Goal: Task Accomplishment & Management: Manage account settings

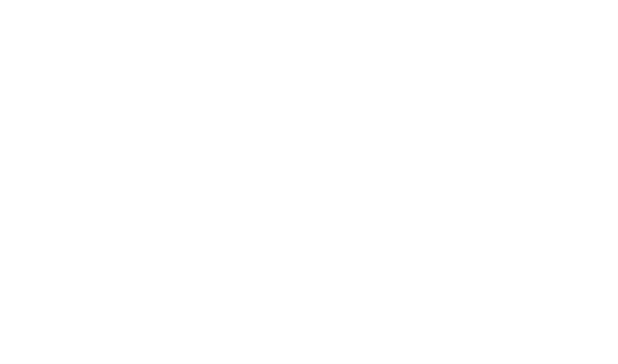
click at [462, 17] on div at bounding box center [309, 182] width 618 height 364
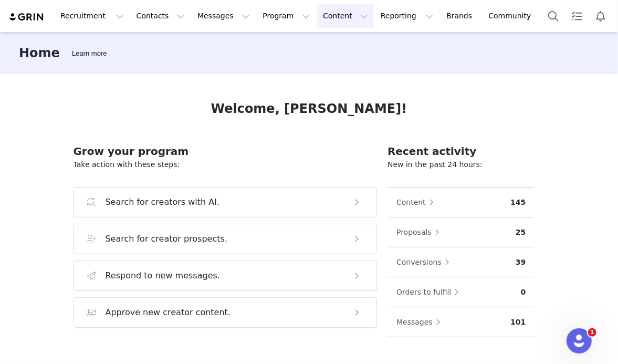
click at [317, 9] on button "Content Content" at bounding box center [345, 16] width 57 height 24
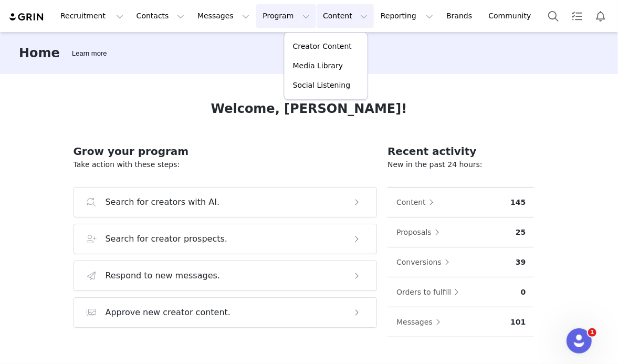
click at [256, 18] on button "Program Program" at bounding box center [286, 16] width 60 height 24
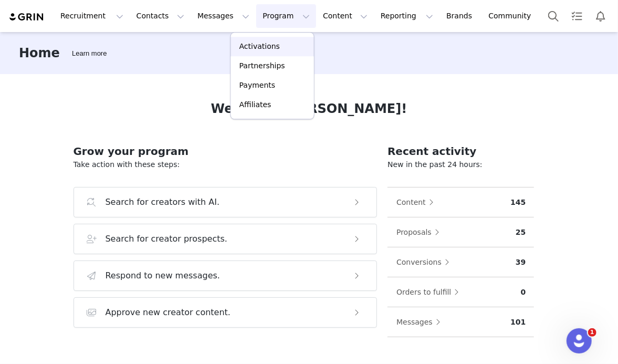
click at [274, 50] on p "Activations" at bounding box center [259, 46] width 40 height 11
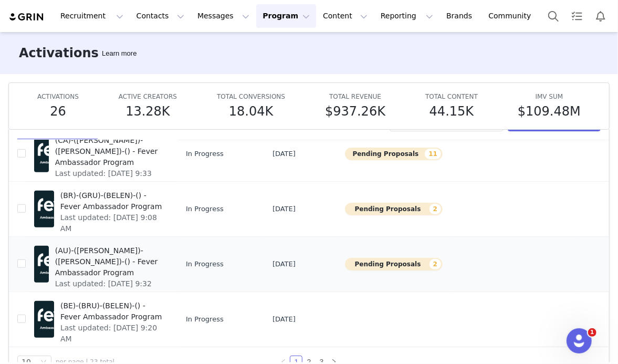
scroll to position [55, 0]
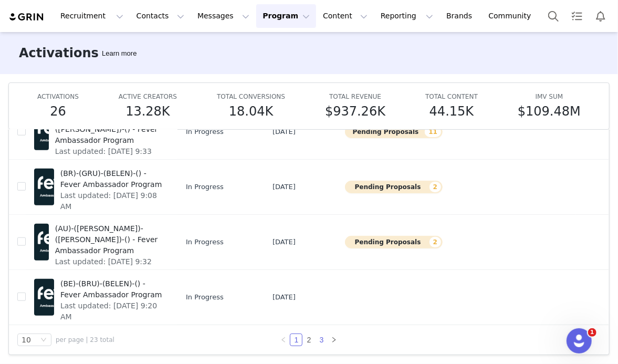
click at [315, 337] on link "3" at bounding box center [321, 340] width 12 height 12
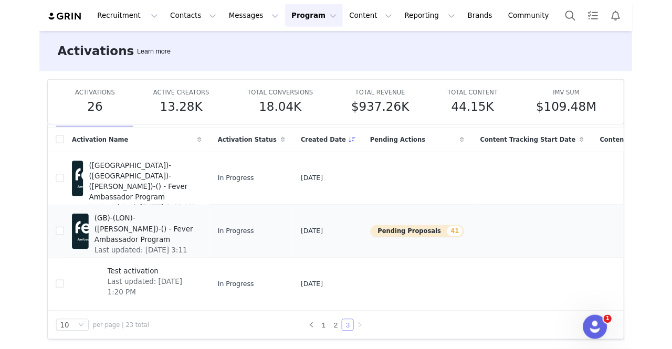
scroll to position [46, 0]
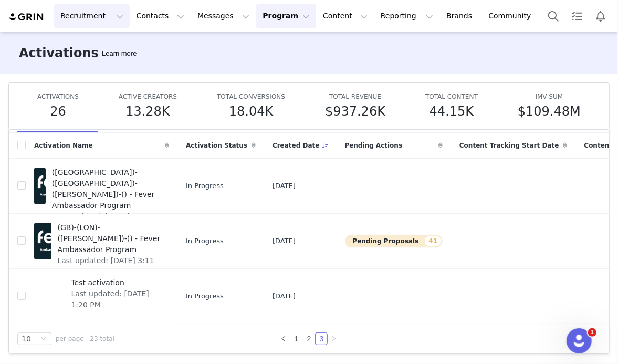
drag, startPoint x: 331, startPoint y: 231, endPoint x: 55, endPoint y: 5, distance: 356.9
click at [345, 235] on button "Pending Proposals 41" at bounding box center [394, 241] width 98 height 13
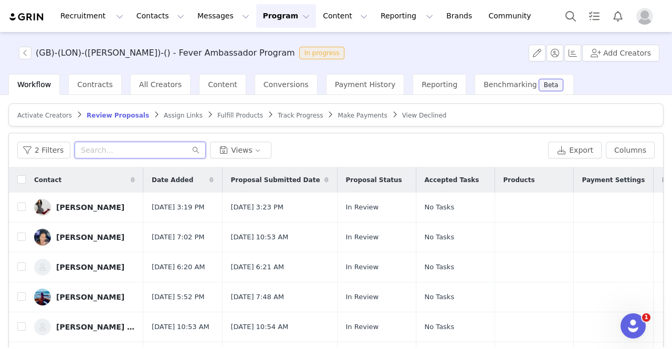
click at [139, 150] on input "text" at bounding box center [140, 150] width 131 height 17
paste input "family_footstep@outlook.com"
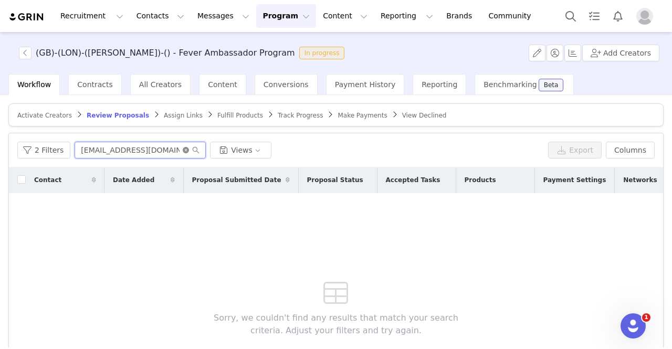
type input "family_footstep@outlook.com"
click at [183, 147] on icon "icon: close-circle" at bounding box center [186, 150] width 6 height 6
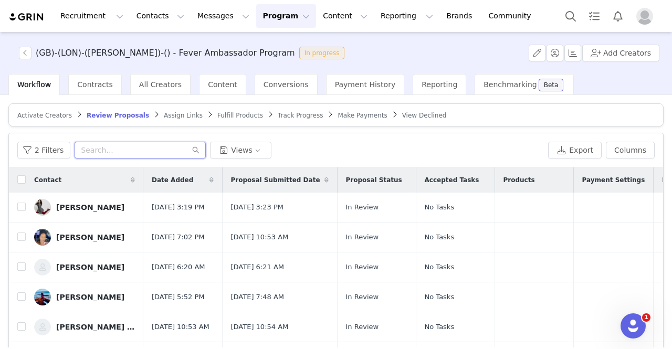
click at [120, 147] on input "text" at bounding box center [140, 150] width 131 height 17
paste input "AdamTMirza.business@gmail.com"
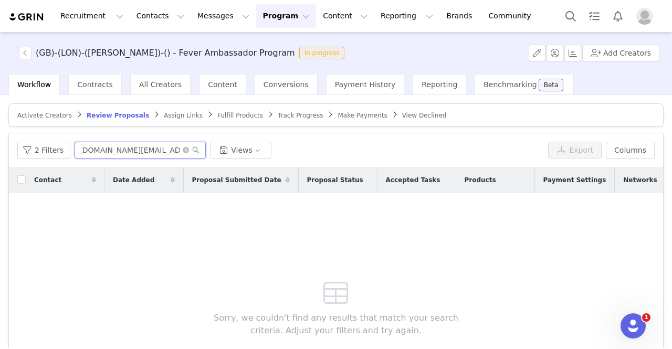
type input "AdamTMirza.business@gmail.com"
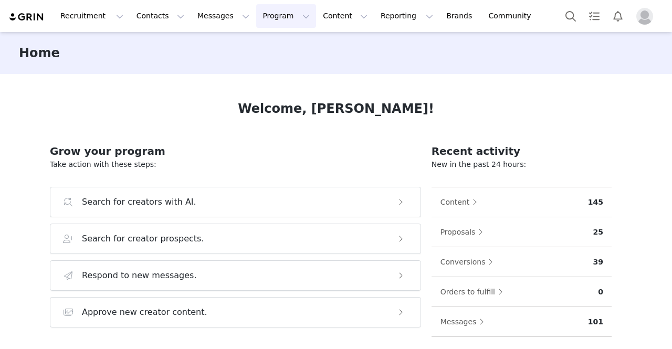
click at [256, 19] on button "Program Program" at bounding box center [286, 16] width 60 height 24
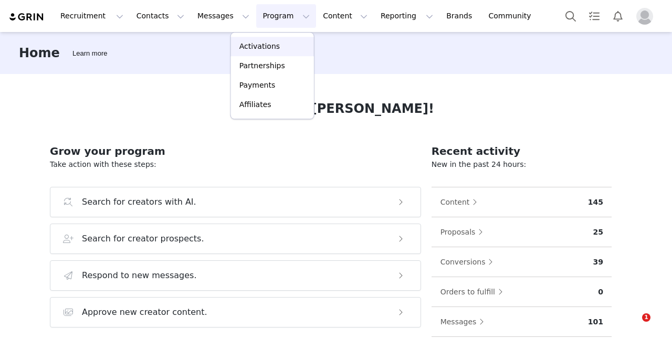
click at [269, 44] on p "Activations" at bounding box center [259, 46] width 40 height 11
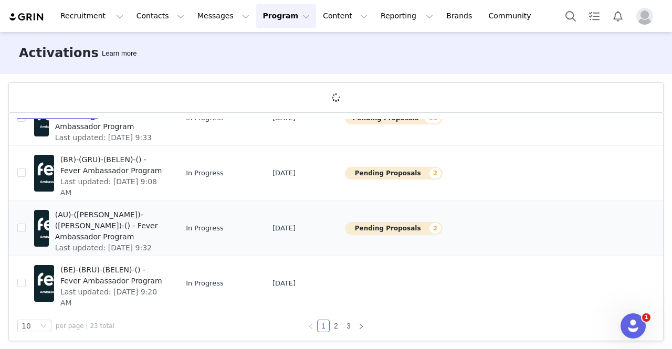
scroll to position [38, 0]
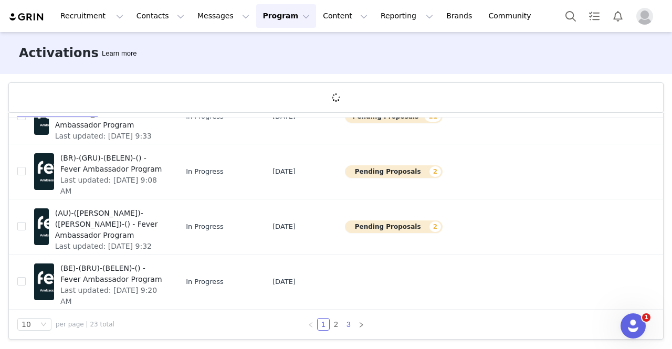
click at [343, 320] on link "3" at bounding box center [349, 325] width 12 height 12
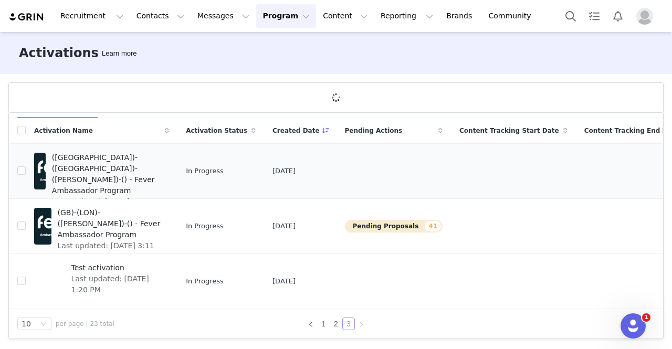
scroll to position [36, 0]
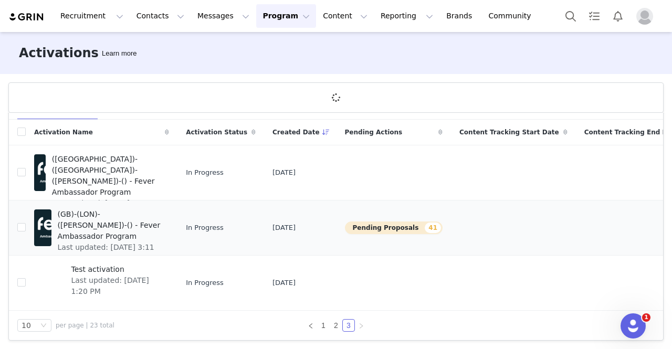
click at [349, 226] on button "Pending Proposals 41" at bounding box center [394, 227] width 98 height 13
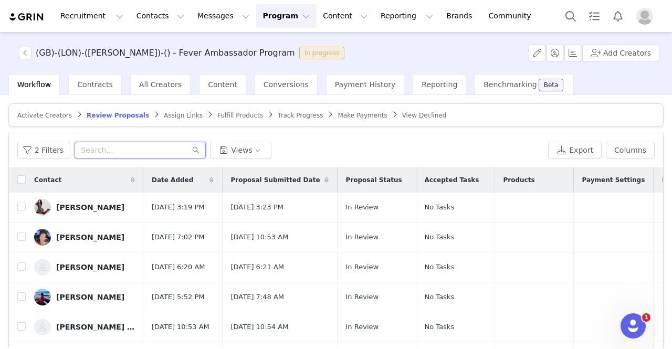
click at [88, 149] on input "text" at bounding box center [140, 150] width 131 height 17
paste input "[EMAIL_ADDRESS][DOMAIN_NAME]"
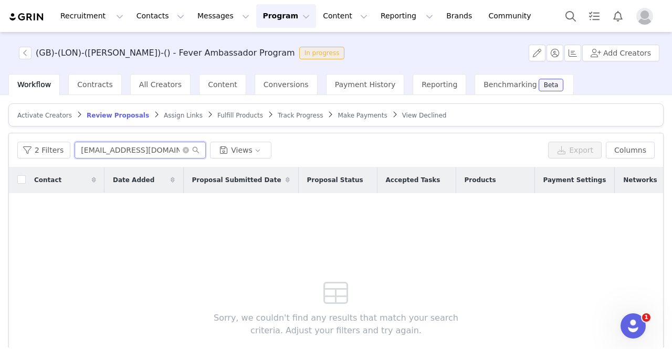
type input "[EMAIL_ADDRESS][DOMAIN_NAME]"
click at [183, 151] on icon "icon: close-circle" at bounding box center [186, 150] width 6 height 6
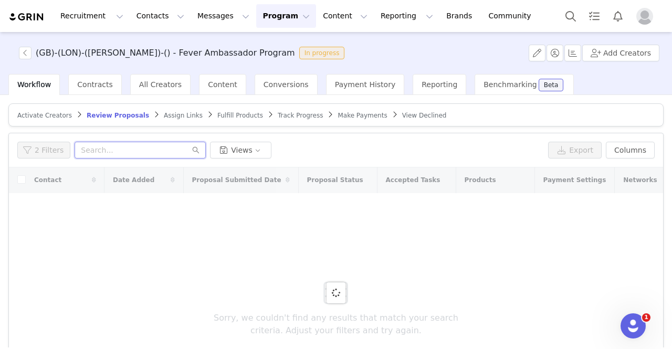
click at [161, 152] on input "text" at bounding box center [140, 150] width 131 height 17
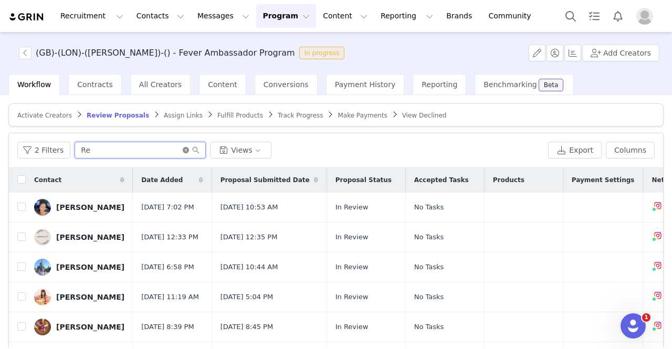
type input "Re"
click at [184, 149] on icon "icon: close-circle" at bounding box center [186, 150] width 6 height 6
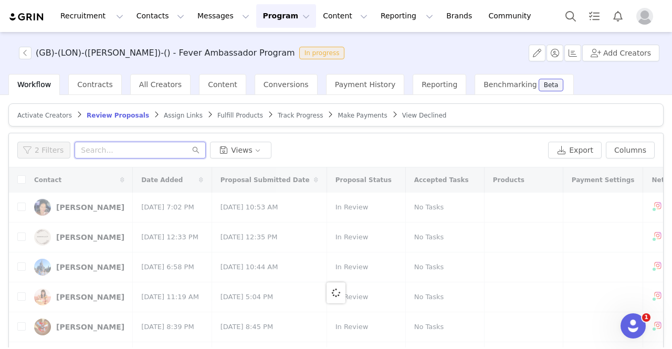
click at [128, 150] on input "text" at bounding box center [140, 150] width 131 height 17
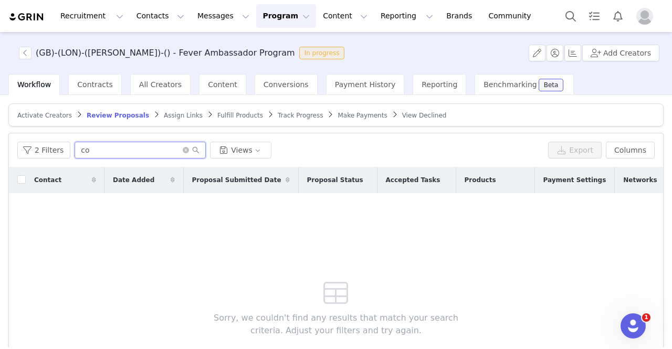
type input "c"
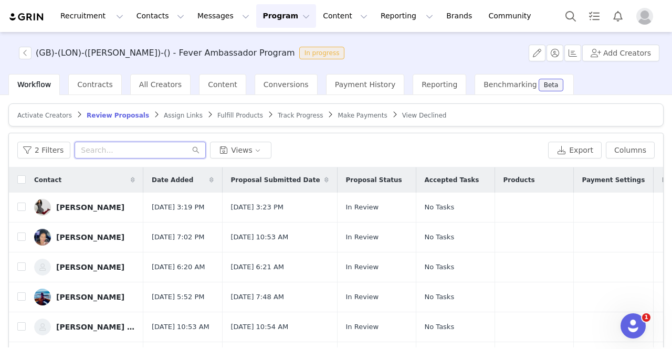
paste input "[DOMAIN_NAME][EMAIL_ADDRESS][DOMAIN_NAME]"
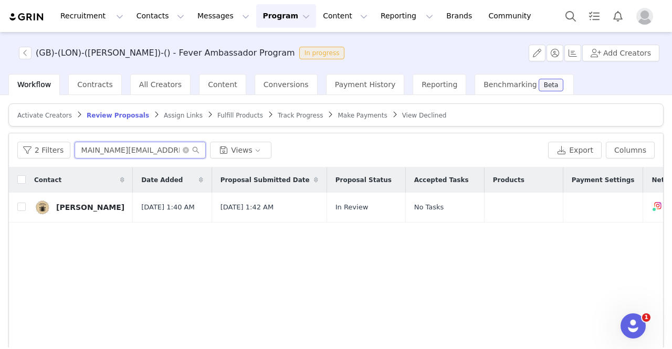
type input "[DOMAIN_NAME][EMAIL_ADDRESS][DOMAIN_NAME]"
click at [24, 207] on input "checkbox" at bounding box center [21, 207] width 8 height 8
checkbox input "true"
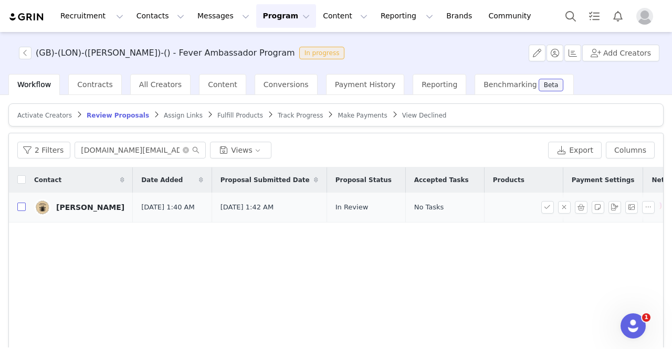
checkbox input "true"
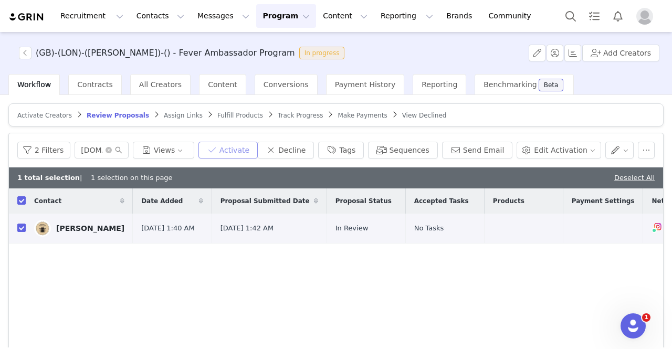
click at [258, 148] on button "Activate" at bounding box center [227, 150] width 59 height 17
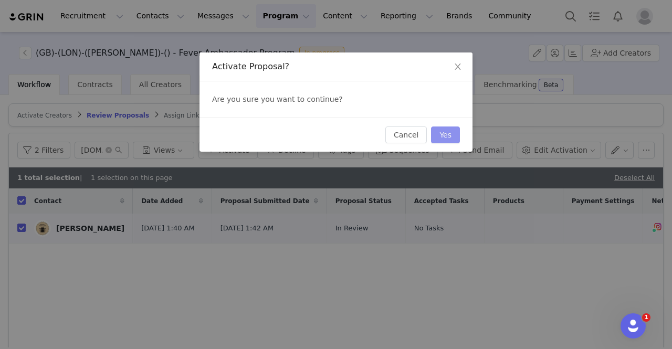
click at [437, 135] on button "Yes" at bounding box center [445, 134] width 29 height 17
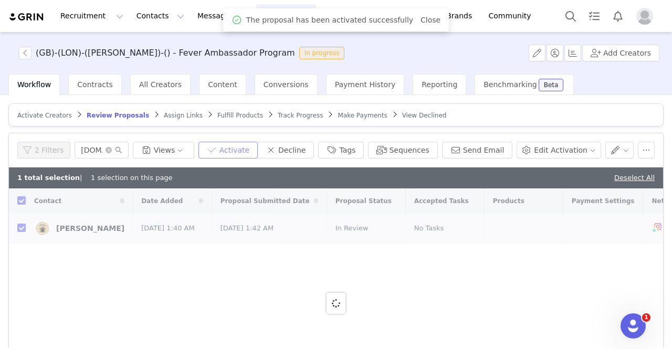
checkbox input "false"
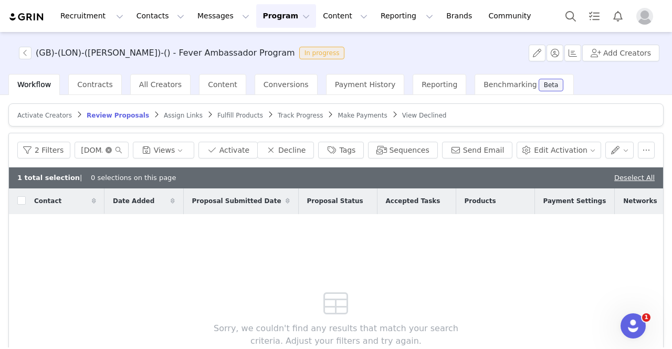
click at [112, 147] on icon "icon: close-circle" at bounding box center [109, 150] width 6 height 6
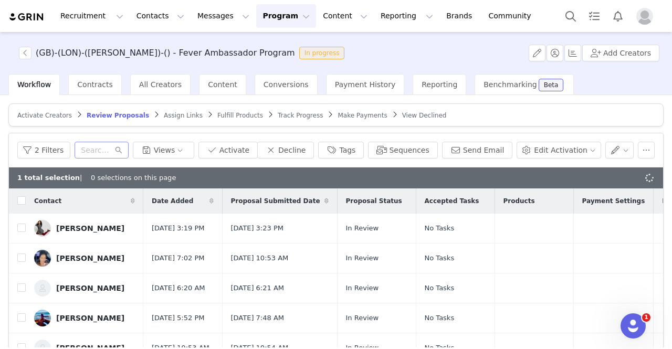
checkbox input "true"
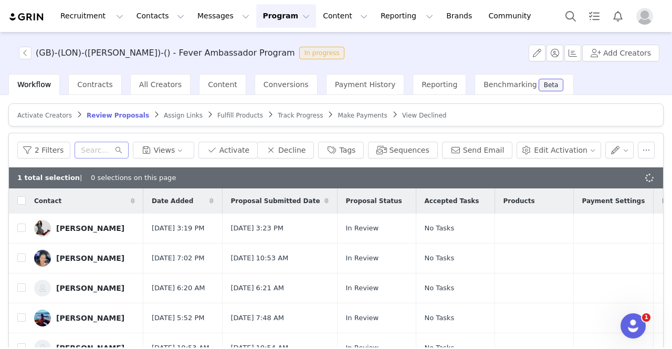
checkbox input "true"
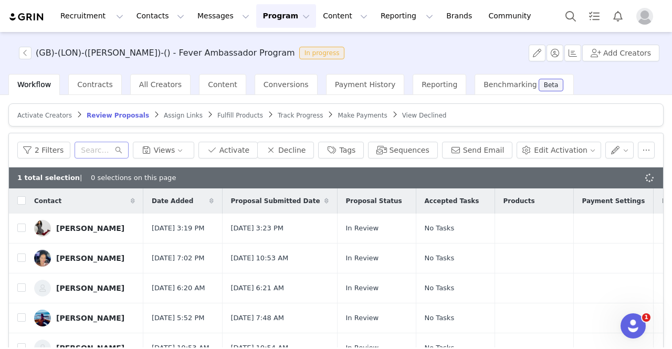
checkbox input "true"
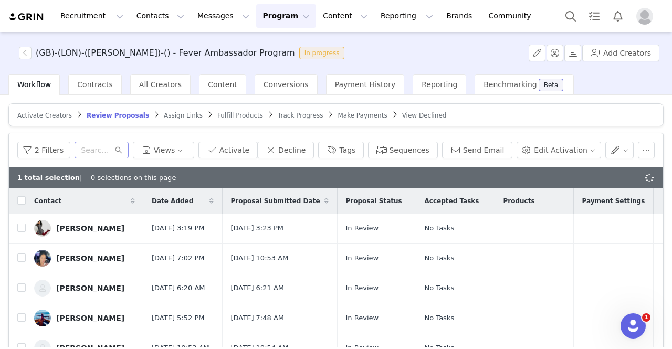
checkbox input "true"
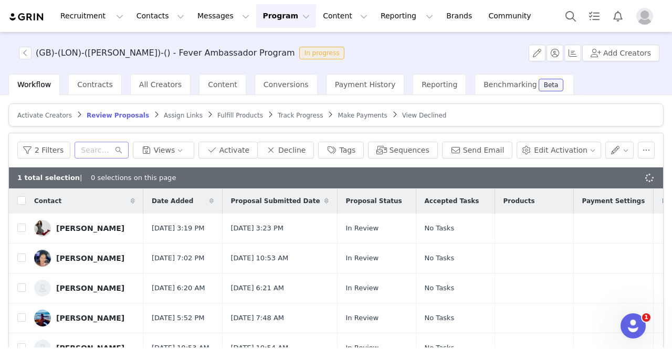
checkbox input "true"
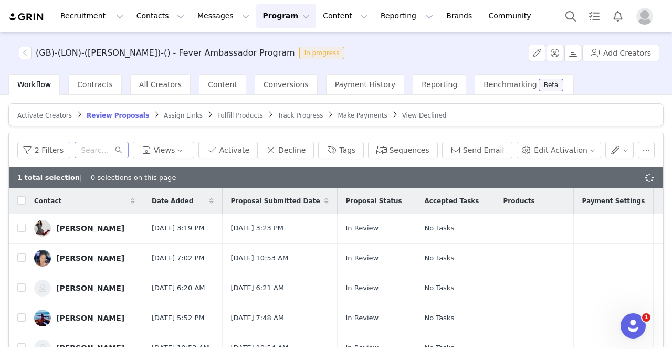
checkbox input "true"
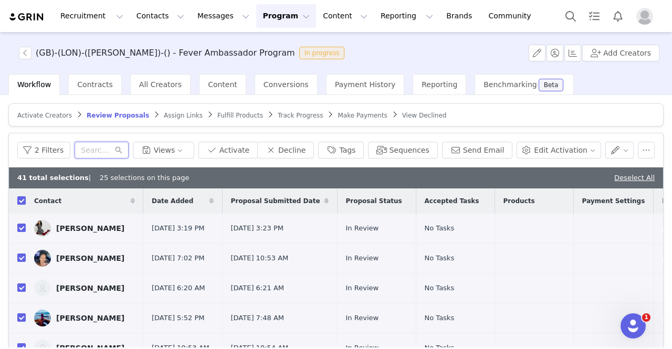
click at [103, 150] on input "text" at bounding box center [102, 150] width 54 height 17
click at [99, 154] on input "text" at bounding box center [102, 150] width 54 height 17
click at [607, 178] on div "41 total selections | 25 selections on this page Deselect All" at bounding box center [336, 177] width 654 height 21
click at [617, 174] on link "Deselect All" at bounding box center [634, 178] width 40 height 8
checkbox input "false"
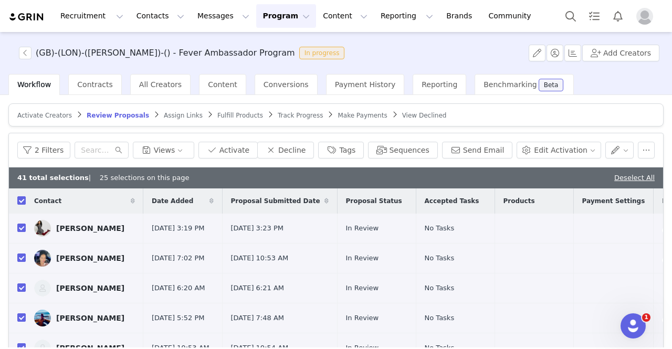
checkbox input "false"
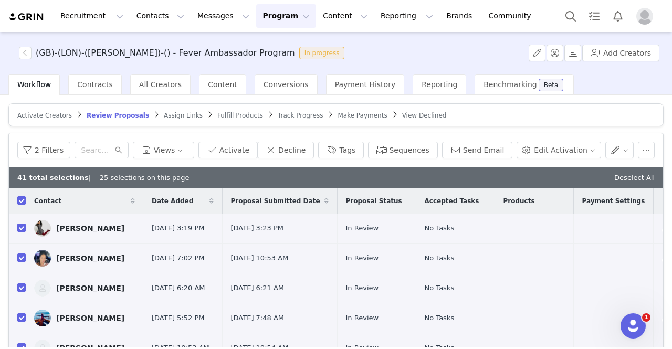
checkbox input "false"
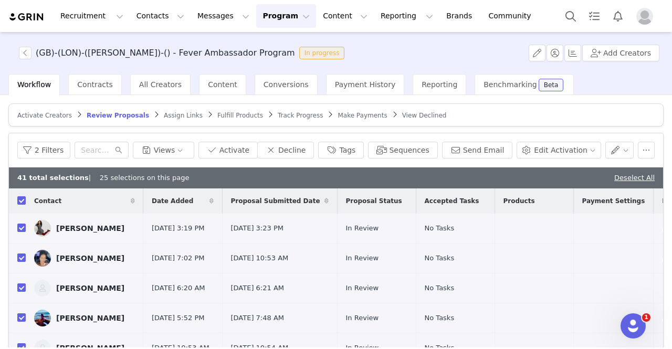
checkbox input "false"
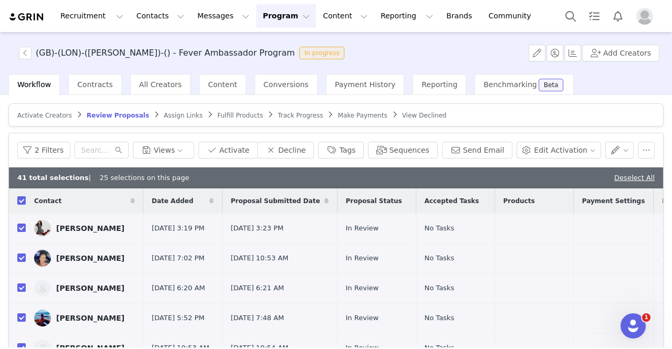
checkbox input "false"
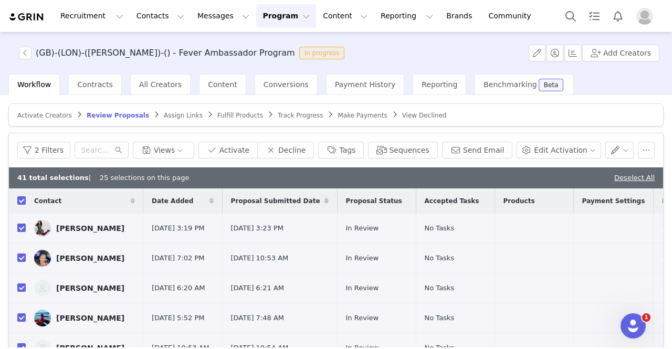
checkbox input "false"
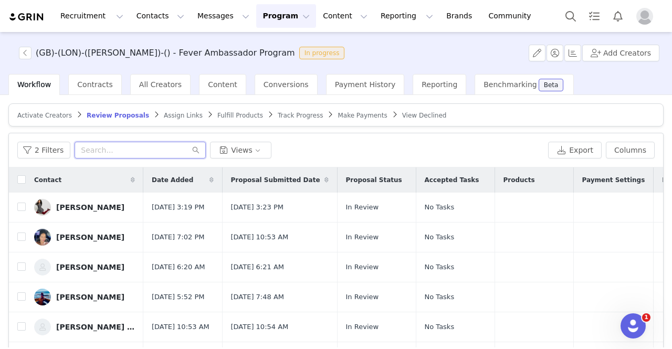
click at [96, 144] on input "text" at bounding box center [140, 150] width 131 height 17
paste input "[EMAIL_ADDRESS][DOMAIN_NAME]"
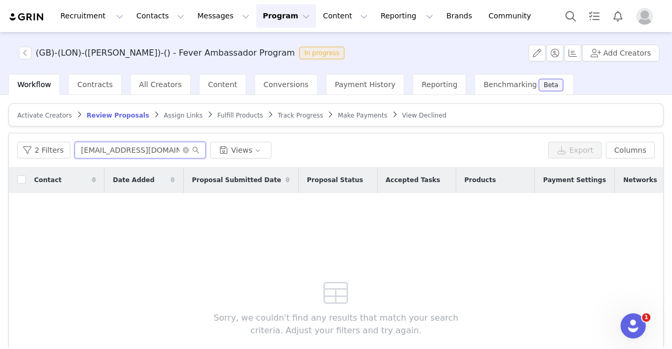
type input "[EMAIL_ADDRESS][DOMAIN_NAME]"
click at [183, 151] on icon "icon: close-circle" at bounding box center [186, 150] width 6 height 6
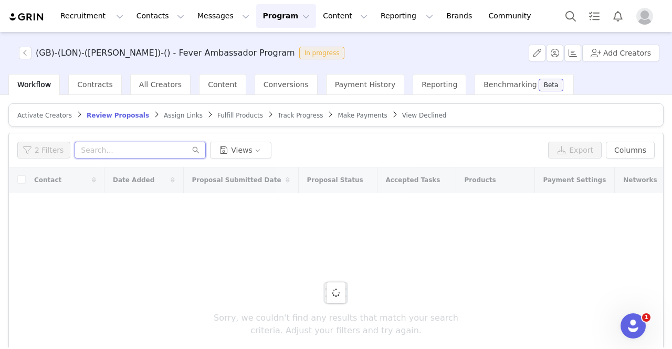
paste input "[EMAIL_ADDRESS][DOMAIN_NAME]"
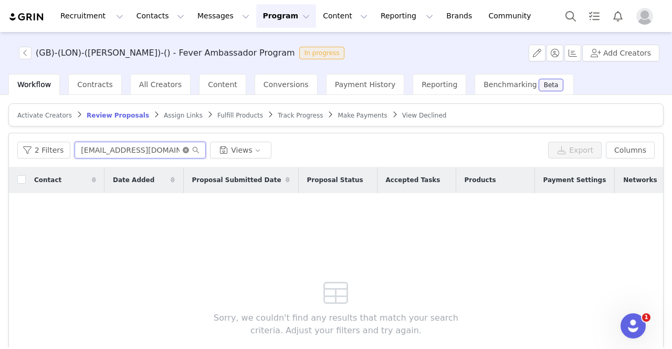
type input "[EMAIL_ADDRESS][DOMAIN_NAME]"
click at [183, 147] on icon "icon: close-circle" at bounding box center [186, 150] width 6 height 6
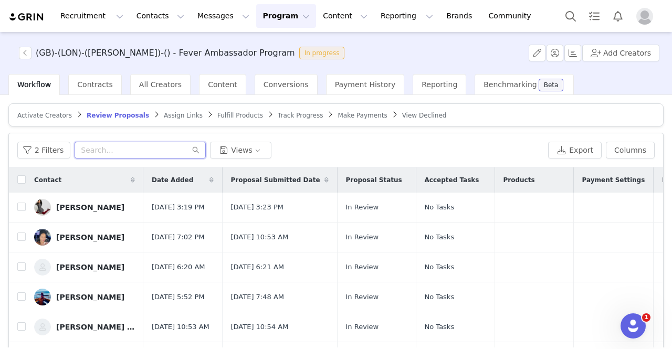
click at [128, 150] on input "text" at bounding box center [140, 150] width 131 height 17
paste input "[EMAIL_ADDRESS][DOMAIN_NAME]"
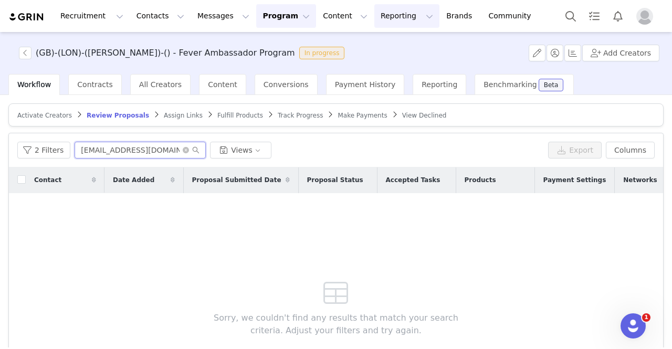
type input "[EMAIL_ADDRESS][DOMAIN_NAME]"
click at [183, 149] on icon "icon: close-circle" at bounding box center [186, 150] width 6 height 6
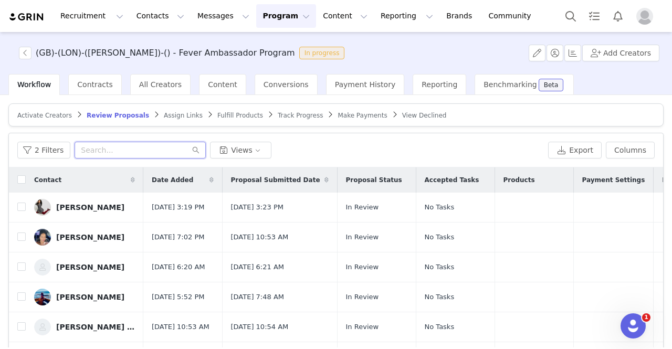
click at [156, 150] on input "text" at bounding box center [140, 150] width 131 height 17
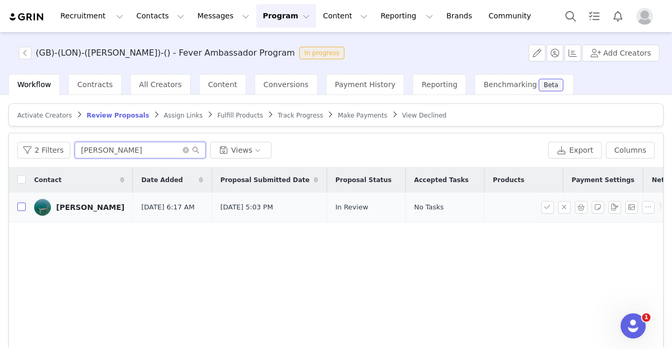
type input "[PERSON_NAME]"
click at [19, 207] on input "checkbox" at bounding box center [21, 207] width 8 height 8
checkbox input "true"
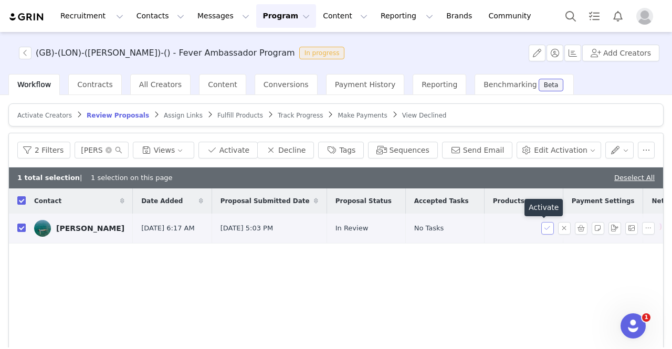
click at [541, 231] on button "button" at bounding box center [547, 228] width 13 height 13
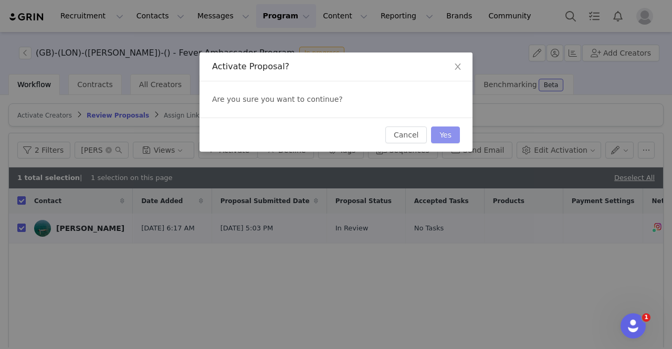
click at [439, 135] on button "Yes" at bounding box center [445, 134] width 29 height 17
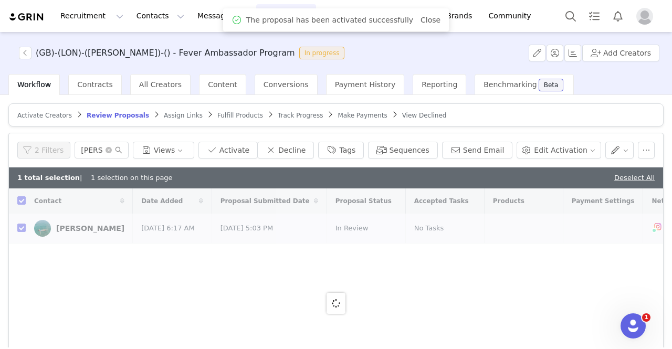
checkbox input "false"
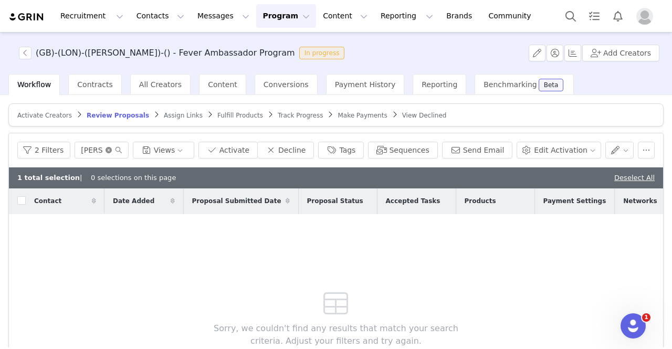
click at [112, 147] on icon "icon: close-circle" at bounding box center [109, 150] width 6 height 6
click at [121, 148] on input "text" at bounding box center [102, 150] width 54 height 17
type input "[PERSON_NAME]"
click at [631, 175] on link "Deselect All" at bounding box center [634, 178] width 40 height 8
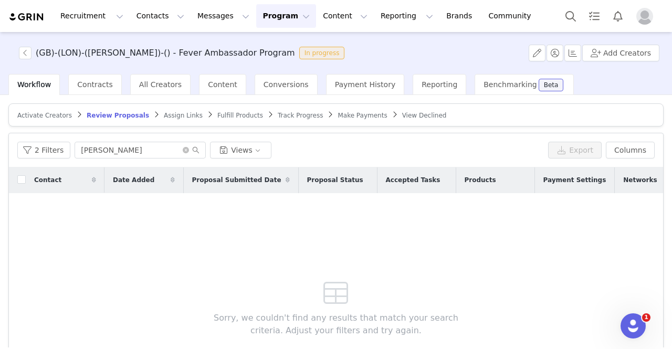
click at [186, 149] on span at bounding box center [191, 149] width 17 height 7
click at [183, 149] on icon "icon: close-circle" at bounding box center [186, 150] width 6 height 6
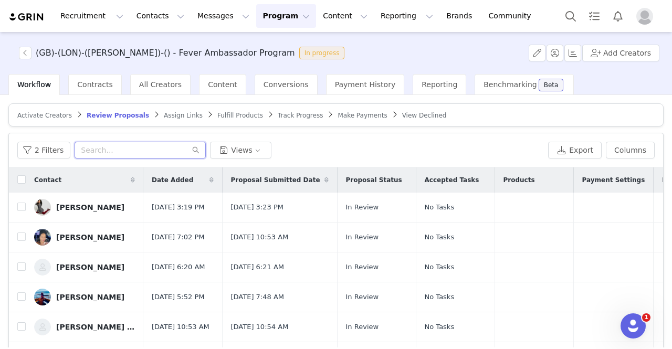
click at [131, 149] on input "text" at bounding box center [140, 150] width 131 height 17
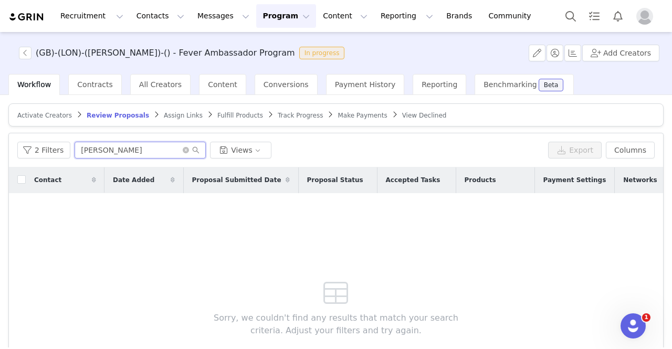
type input "[PERSON_NAME]"
click at [183, 148] on icon "icon: close-circle" at bounding box center [186, 150] width 6 height 6
click at [153, 152] on input "text" at bounding box center [140, 150] width 131 height 17
type input "[PERSON_NAME]"
click at [183, 149] on icon "icon: close-circle" at bounding box center [186, 150] width 6 height 6
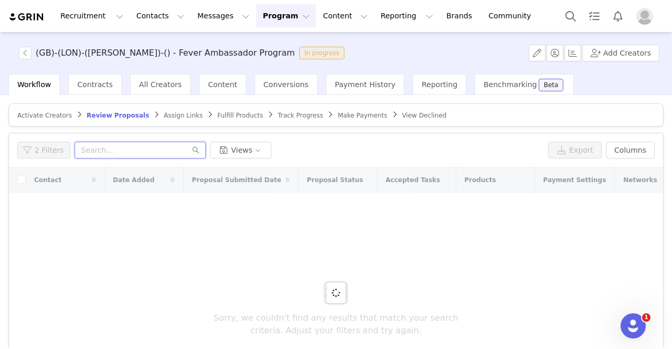
paste input "[EMAIL_ADDRESS][DOMAIN_NAME]"
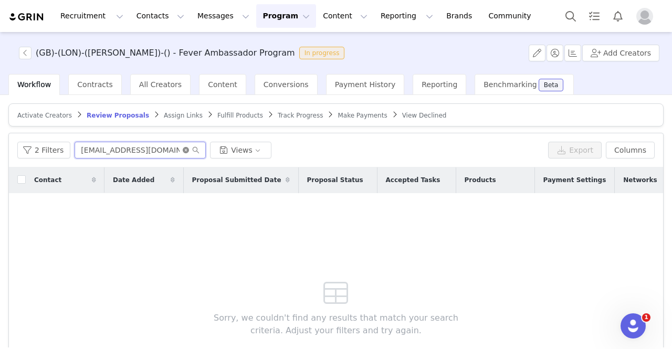
type input "[EMAIL_ADDRESS][DOMAIN_NAME]"
click at [183, 150] on icon "icon: close-circle" at bounding box center [186, 150] width 6 height 6
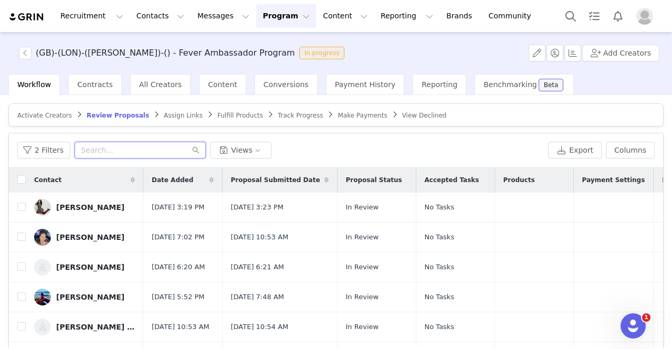
click at [173, 150] on input "text" at bounding box center [140, 150] width 131 height 17
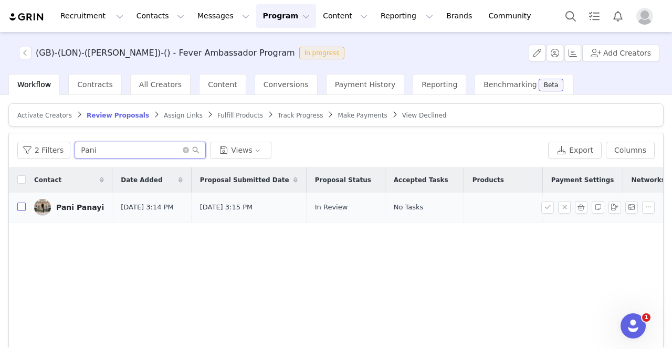
type input "Pani"
click at [23, 210] on input "checkbox" at bounding box center [21, 207] width 8 height 8
checkbox input "true"
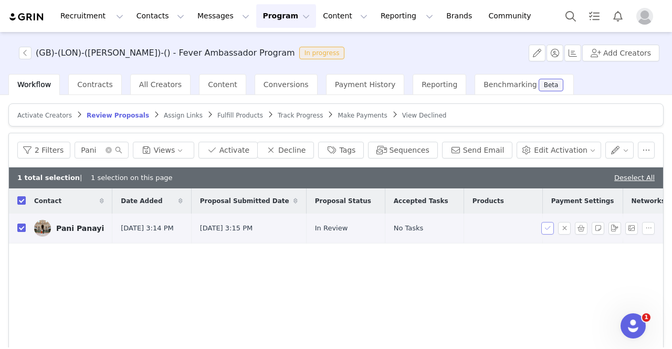
click at [541, 229] on button "button" at bounding box center [547, 228] width 13 height 13
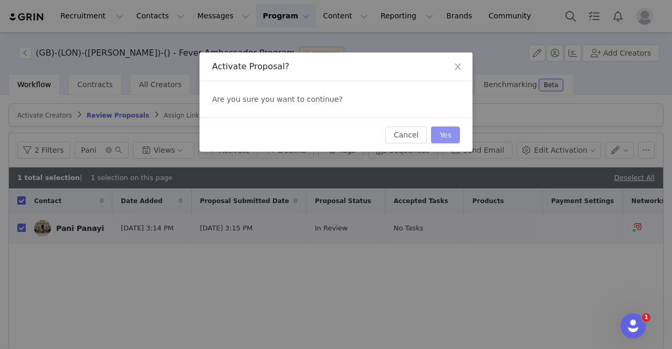
click at [445, 140] on button "Yes" at bounding box center [445, 134] width 29 height 17
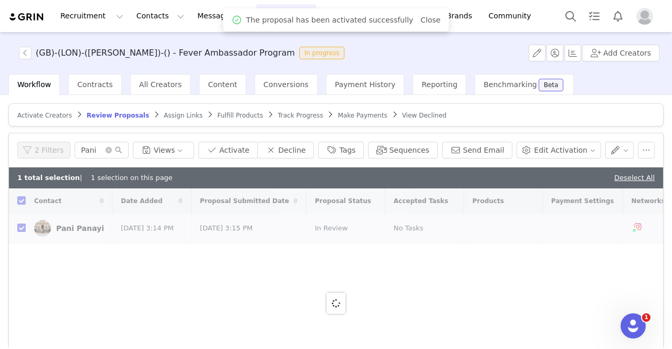
checkbox input "false"
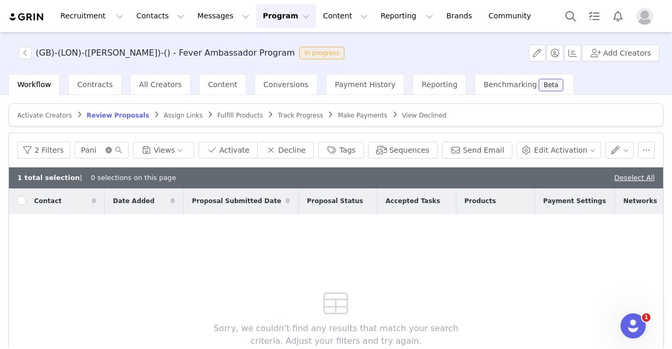
click at [112, 149] on icon "icon: close-circle" at bounding box center [109, 150] width 6 height 6
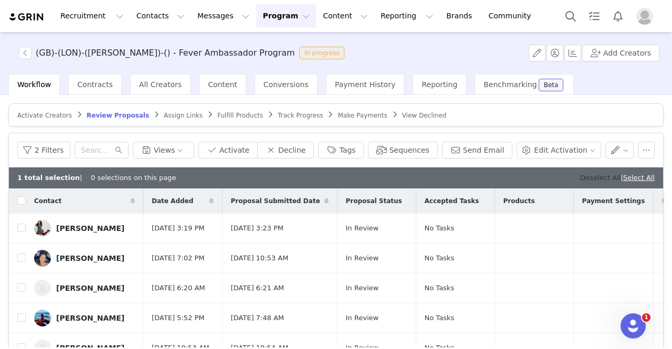
click at [595, 179] on link "Deselect All" at bounding box center [600, 178] width 40 height 8
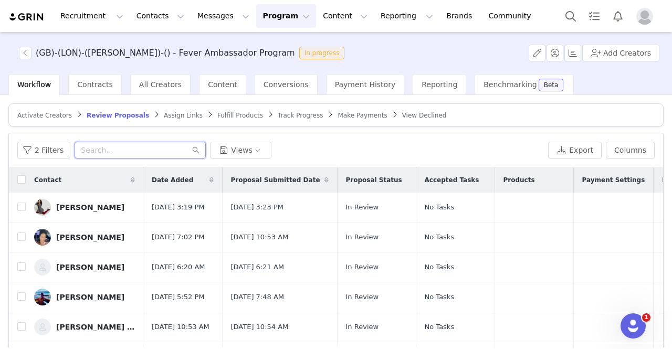
click at [130, 144] on input "text" at bounding box center [140, 150] width 131 height 17
paste input "[EMAIL_ADDRESS][DOMAIN_NAME]"
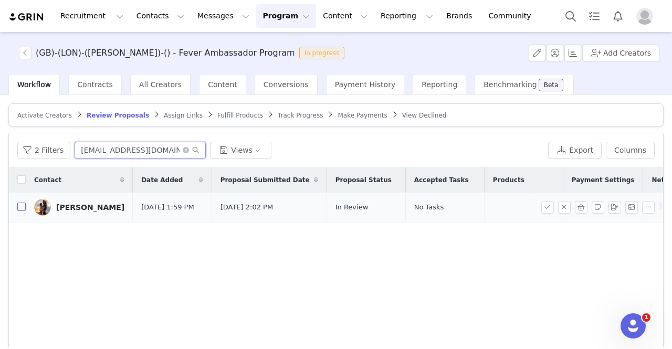
type input "[EMAIL_ADDRESS][DOMAIN_NAME]"
drag, startPoint x: 20, startPoint y: 204, endPoint x: 33, endPoint y: 199, distance: 13.6
click at [20, 204] on input "checkbox" at bounding box center [21, 207] width 8 height 8
checkbox input "true"
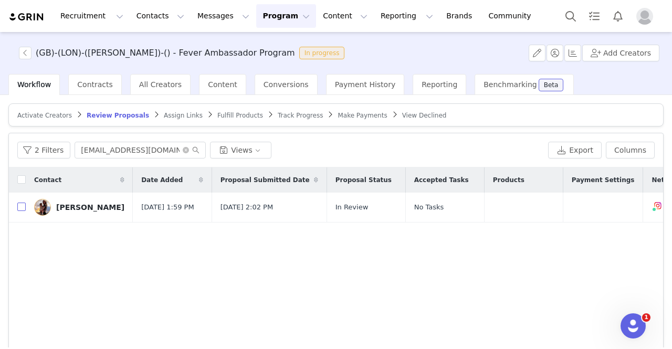
checkbox input "true"
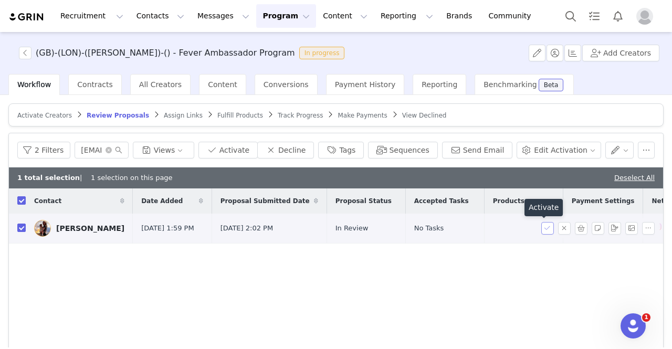
click at [541, 225] on button "button" at bounding box center [547, 228] width 13 height 13
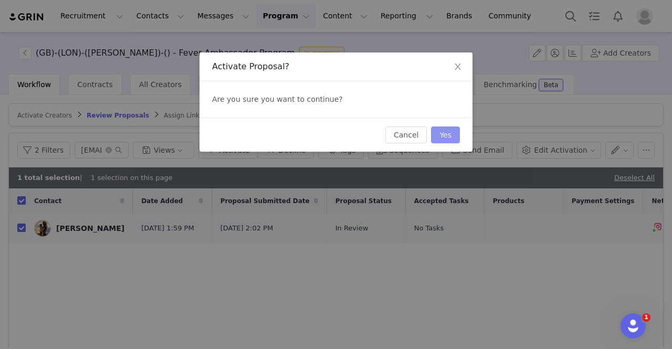
click at [441, 137] on button "Yes" at bounding box center [445, 134] width 29 height 17
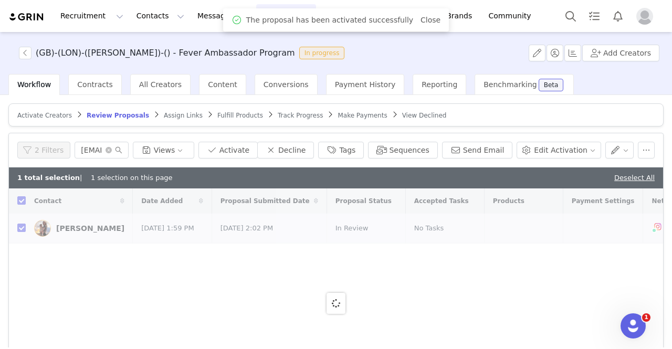
checkbox input "false"
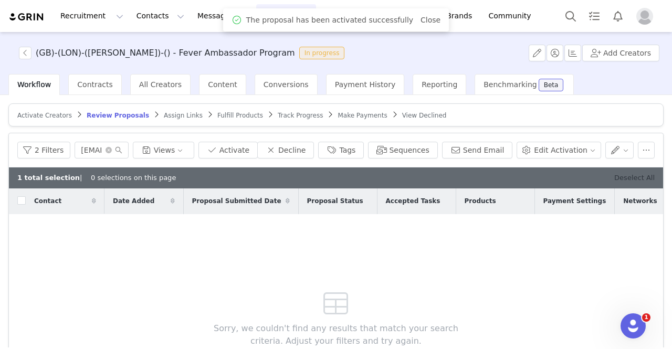
click at [635, 176] on link "Deselect All" at bounding box center [634, 178] width 40 height 8
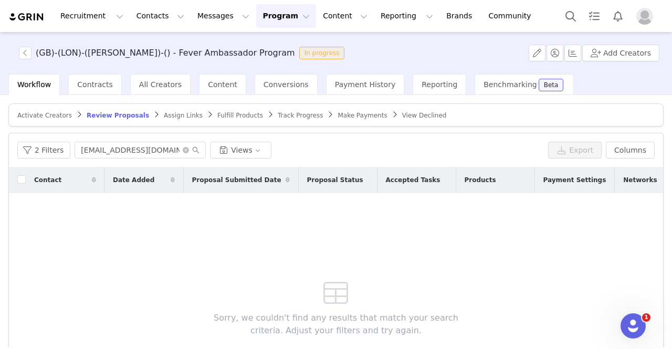
click at [276, 15] on button "Program Program" at bounding box center [286, 16] width 60 height 24
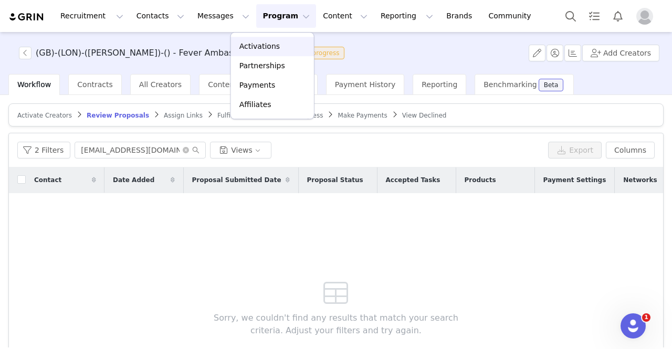
click at [275, 44] on div "Activations" at bounding box center [272, 46] width 70 height 11
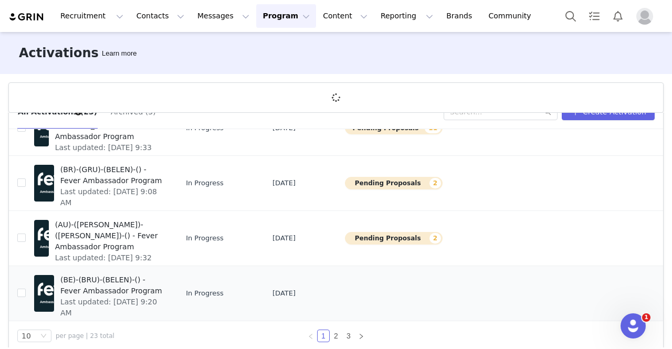
scroll to position [38, 0]
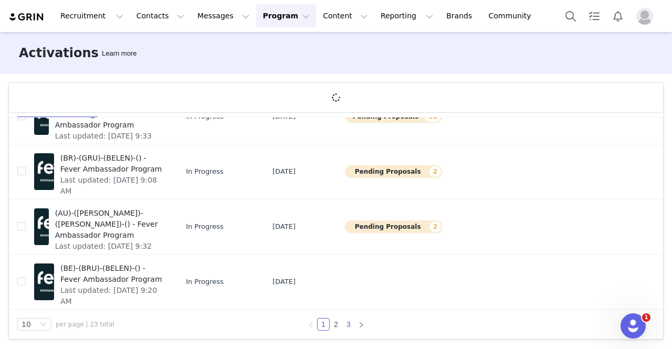
click at [343, 324] on link "3" at bounding box center [349, 325] width 12 height 12
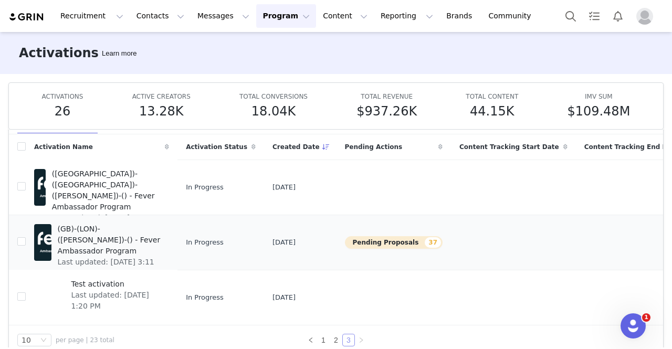
scroll to position [52, 0]
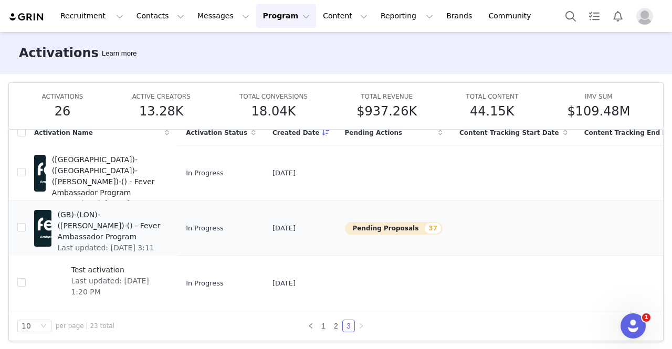
click at [367, 226] on button "Pending Proposals 37" at bounding box center [394, 228] width 98 height 13
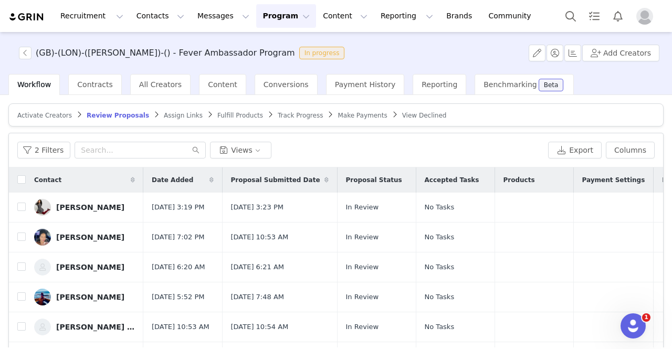
click at [165, 116] on span "Assign Links" at bounding box center [183, 115] width 39 height 7
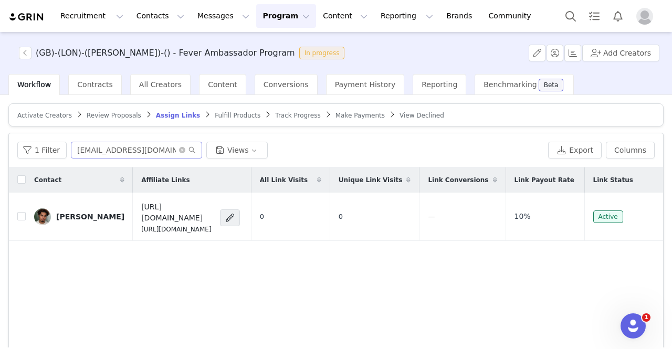
click at [183, 149] on span at bounding box center [187, 149] width 17 height 7
click at [181, 151] on icon "icon: close-circle" at bounding box center [182, 150] width 6 height 6
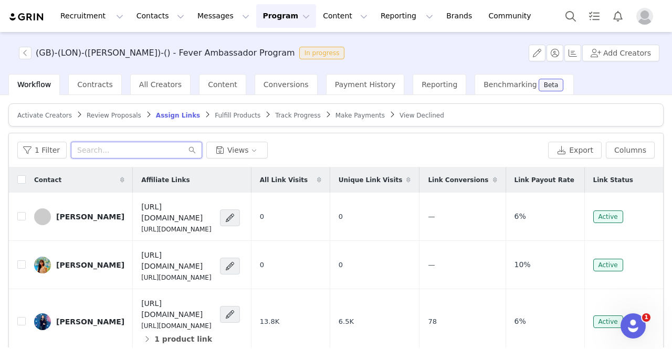
click at [104, 152] on input "text" at bounding box center [136, 150] width 131 height 17
paste input "[PERSON_NAME]"
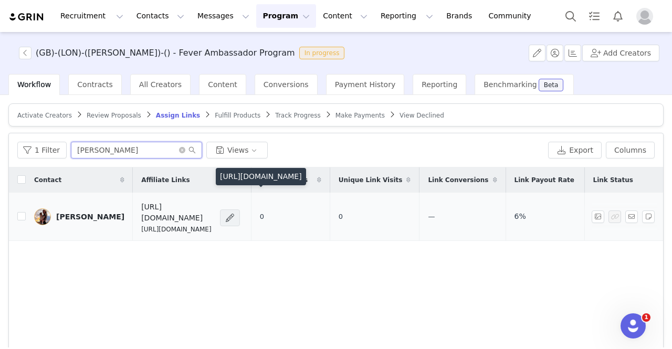
type input "[PERSON_NAME]"
click at [240, 210] on span at bounding box center [230, 217] width 20 height 17
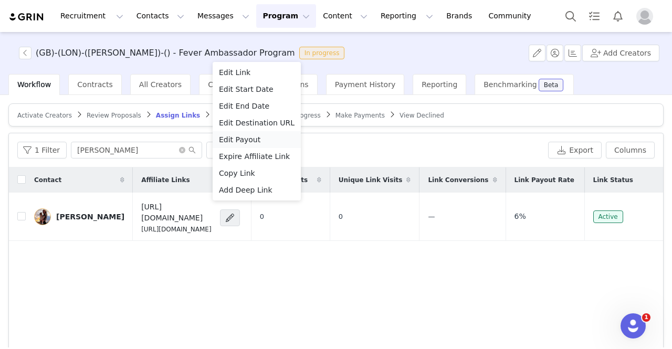
click at [255, 142] on div "Edit Payout" at bounding box center [257, 140] width 76 height 12
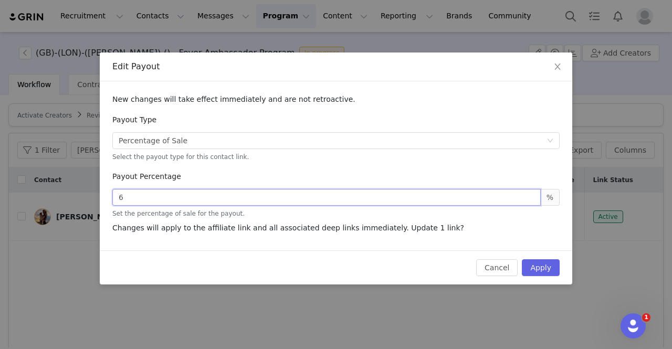
click at [248, 198] on input "6" at bounding box center [326, 197] width 428 height 17
type input "10"
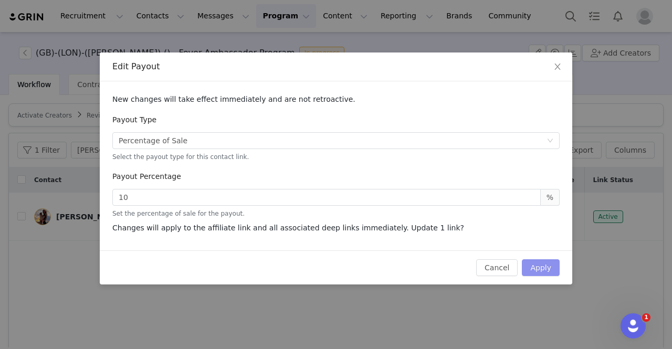
click at [540, 270] on button "Apply" at bounding box center [541, 267] width 38 height 17
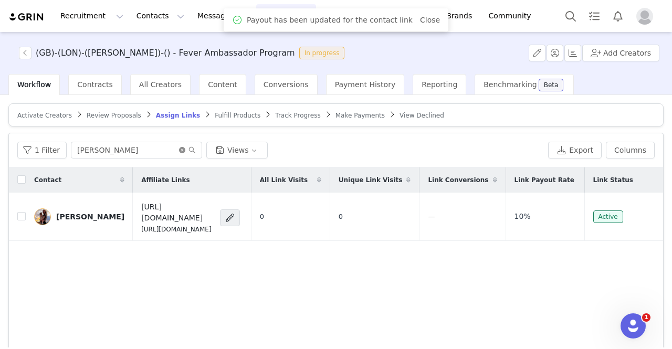
click at [179, 149] on icon "icon: close-circle" at bounding box center [182, 150] width 6 height 6
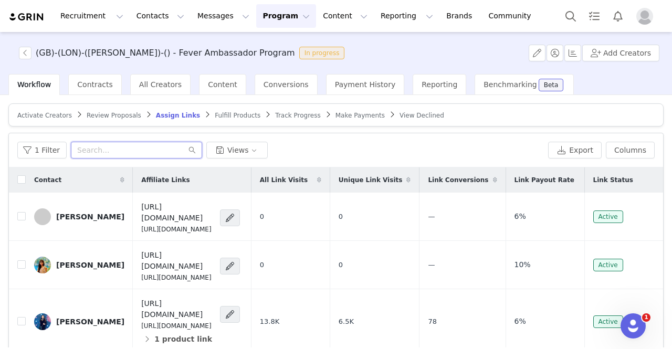
click at [179, 146] on input "text" at bounding box center [136, 150] width 131 height 17
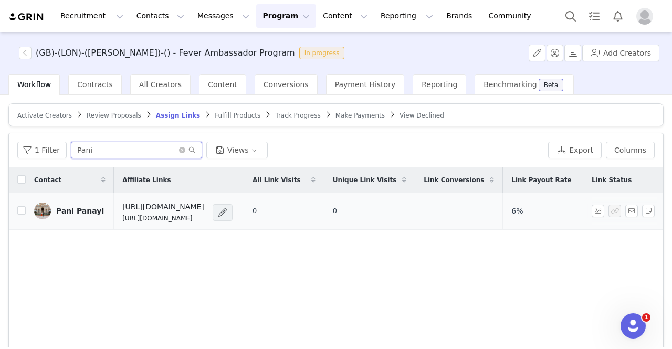
type input "Pani"
click at [228, 212] on span at bounding box center [222, 212] width 10 height 13
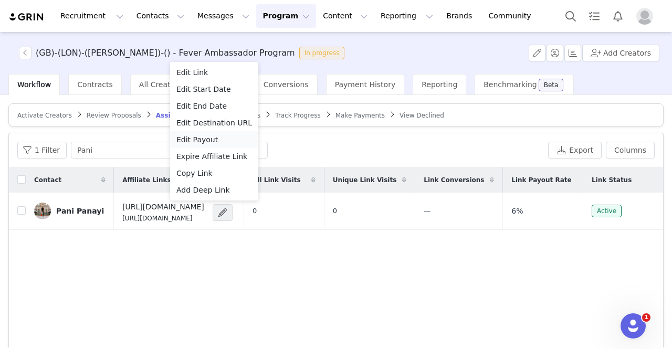
click at [203, 139] on span "Edit Payout" at bounding box center [196, 140] width 41 height 12
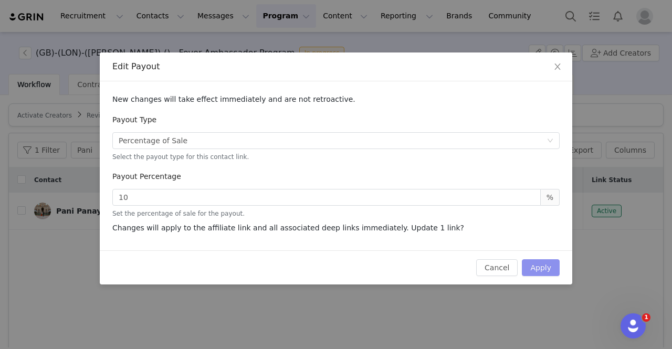
click at [542, 266] on button "Apply" at bounding box center [541, 267] width 38 height 17
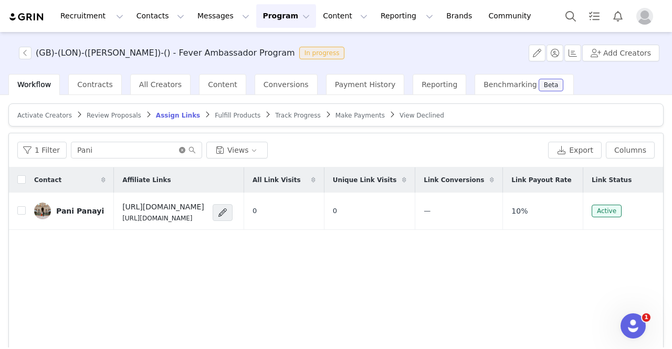
click at [180, 151] on icon "icon: close-circle" at bounding box center [182, 150] width 6 height 6
